Goal: Information Seeking & Learning: Learn about a topic

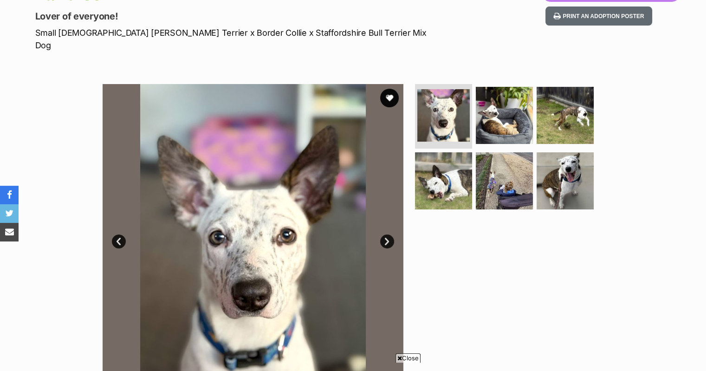
scroll to position [122, 0]
click at [388, 234] on link "Next" at bounding box center [387, 241] width 14 height 14
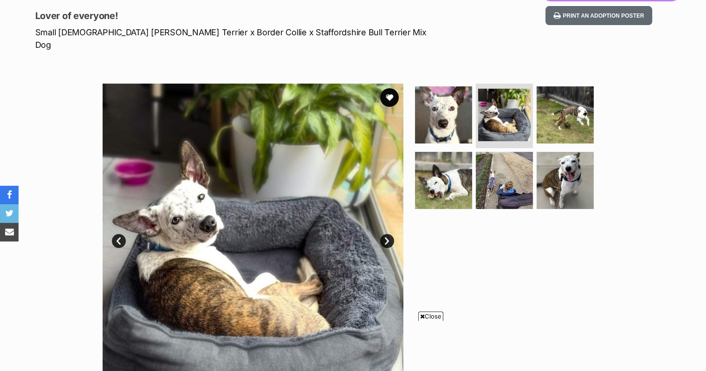
click at [389, 234] on link "Next" at bounding box center [387, 241] width 14 height 14
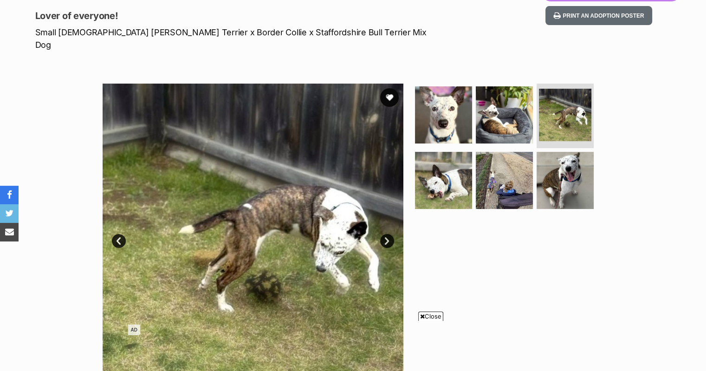
scroll to position [0, 0]
click at [389, 234] on link "Next" at bounding box center [387, 241] width 14 height 14
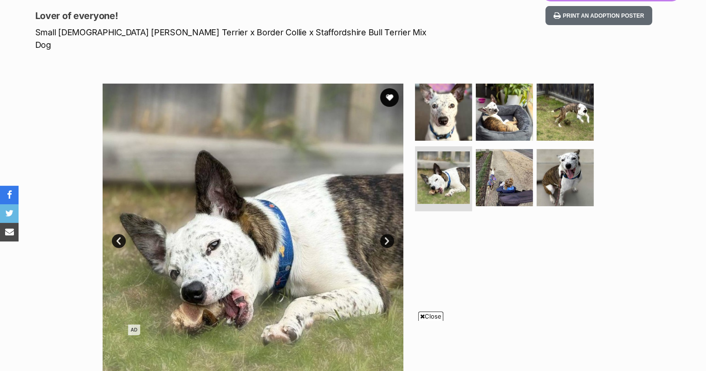
click at [389, 234] on link "Next" at bounding box center [387, 241] width 14 height 14
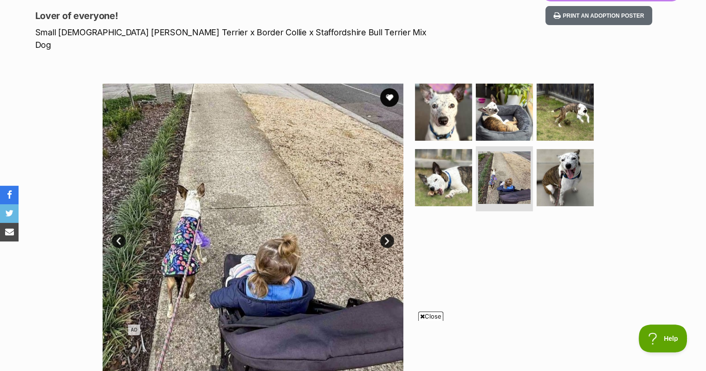
click at [386, 234] on link "Next" at bounding box center [387, 241] width 14 height 14
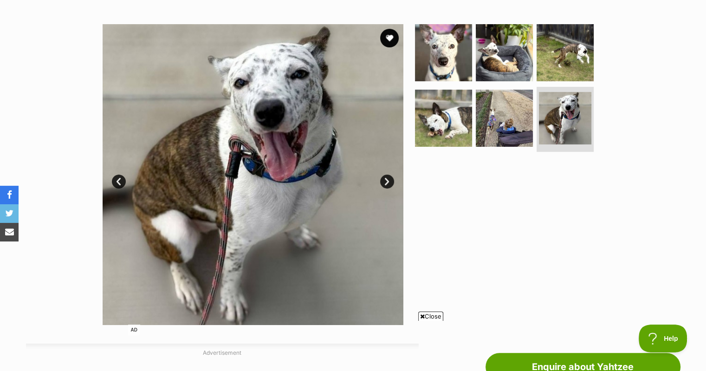
scroll to position [143, 0]
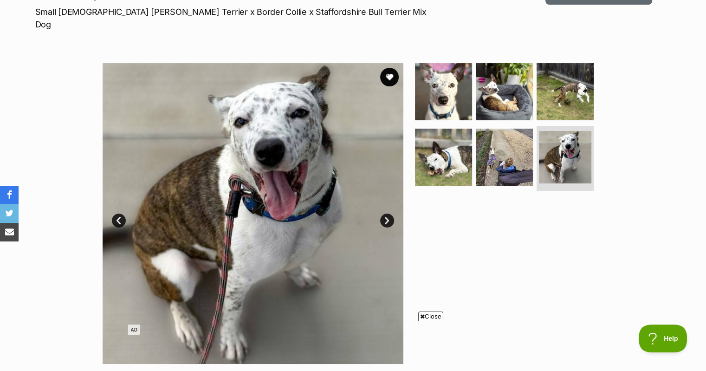
click at [390, 214] on link "Next" at bounding box center [387, 221] width 14 height 14
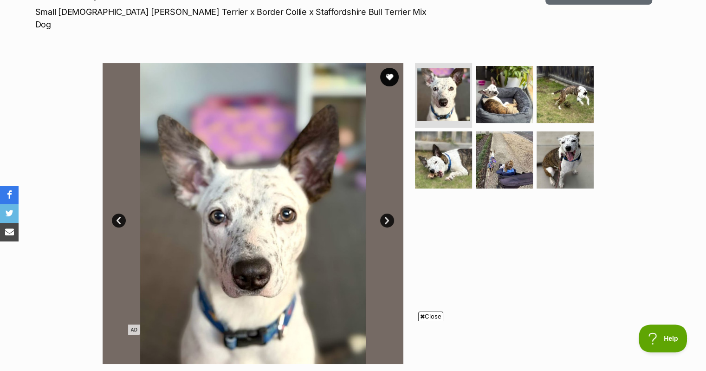
scroll to position [0, 0]
